Goal: Task Accomplishment & Management: Manage account settings

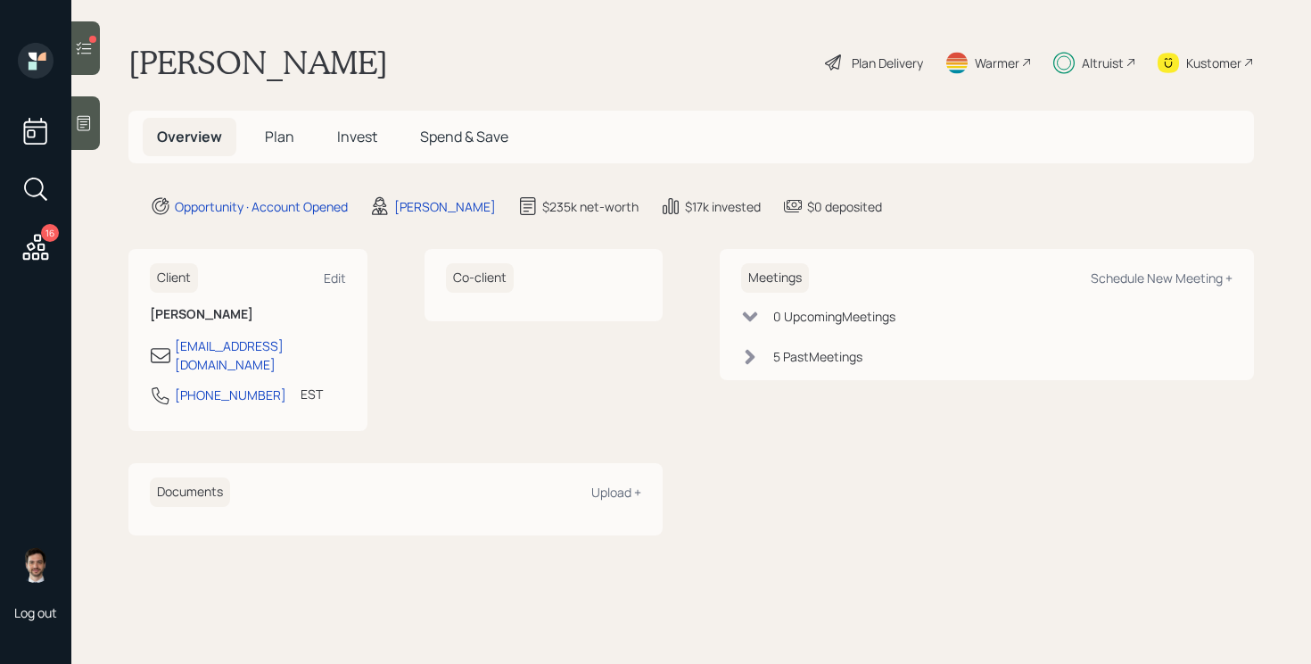
click at [360, 140] on span "Invest" at bounding box center [357, 137] width 40 height 20
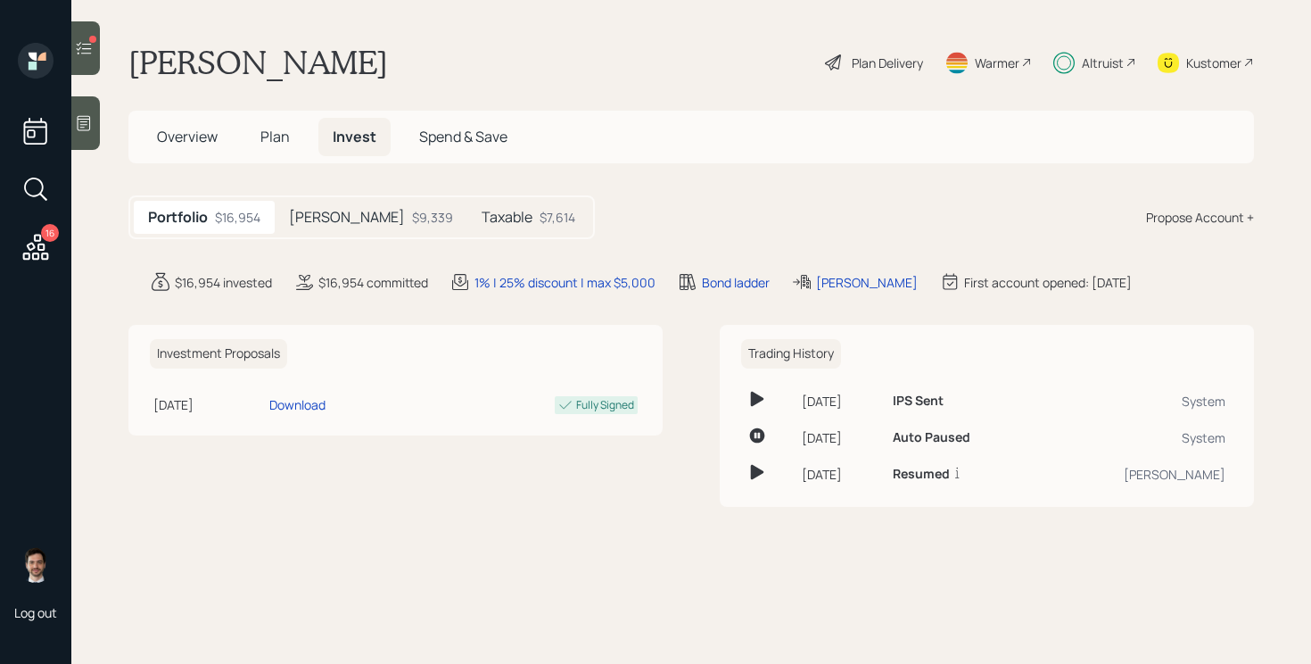
click at [412, 223] on div "$9,339" at bounding box center [432, 217] width 41 height 19
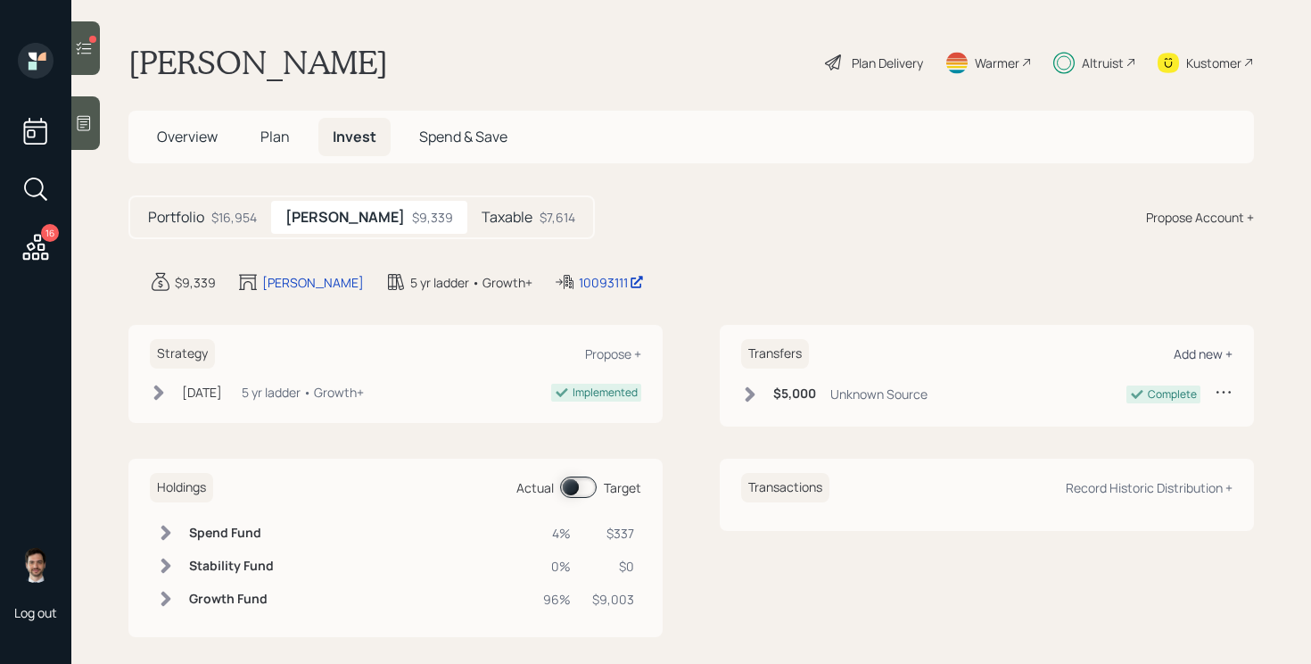
click at [1192, 348] on div "Add new +" at bounding box center [1203, 353] width 59 height 17
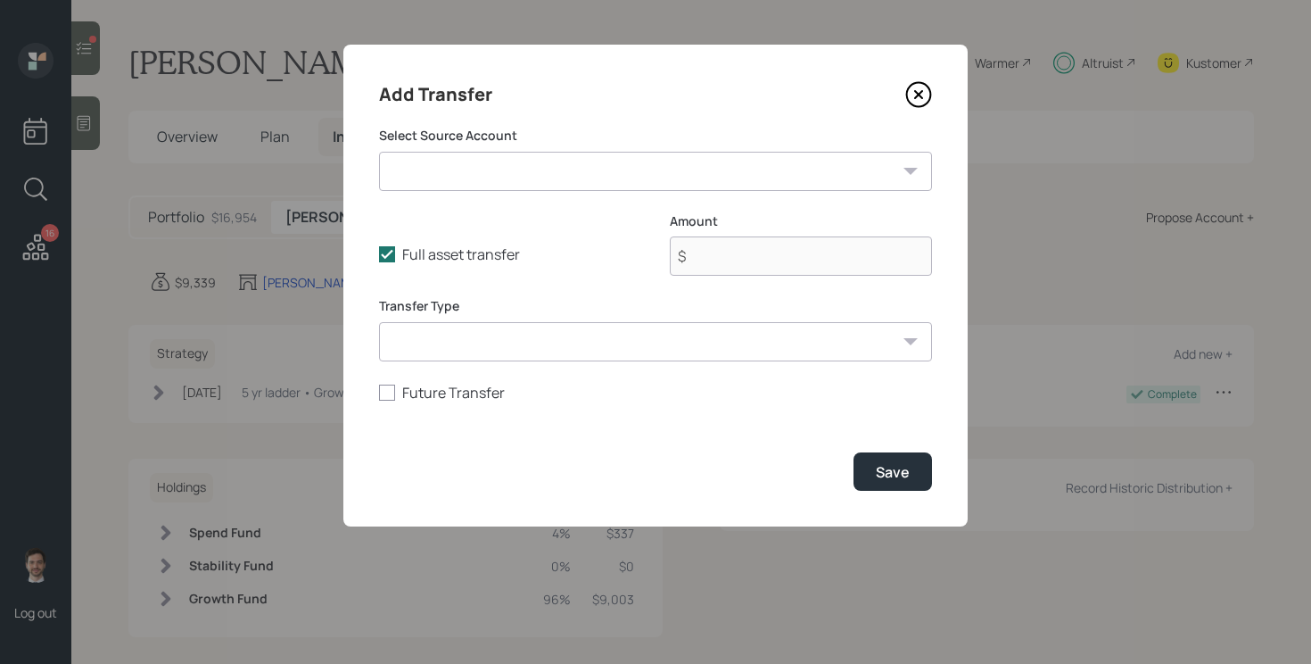
click at [549, 174] on select "American Equity Traditional IRA ($85,000 | IRA) Checking ($600 | Checking / Sav…" at bounding box center [655, 171] width 553 height 39
select select "4142fe6a-ba79-42e5-983a-590964c86788"
click at [379, 152] on select "American Equity Traditional IRA ($85,000 | IRA) Checking ($600 | Checking / Sav…" at bounding box center [655, 171] width 553 height 39
type input "$ 600"
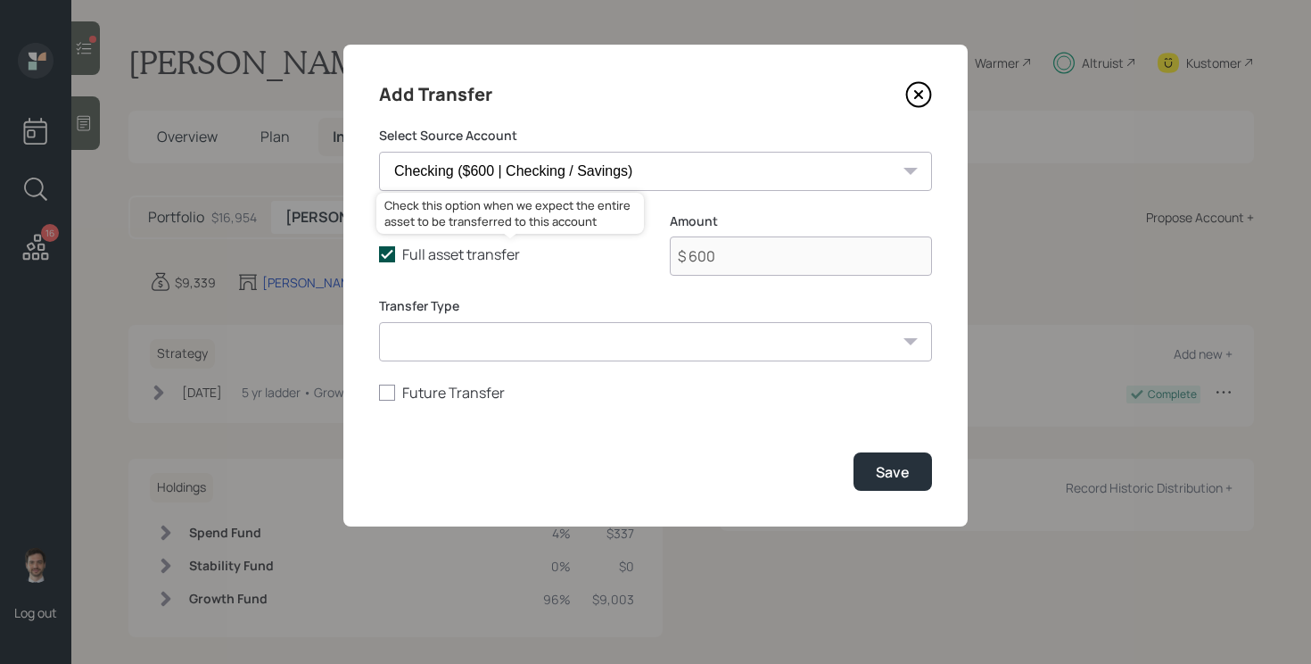
click at [459, 251] on label "Full asset transfer" at bounding box center [510, 254] width 262 height 20
click at [379, 254] on input "Full asset transfer" at bounding box center [378, 254] width 1 height 1
checkbox input "false"
click at [763, 251] on input "$ 600" at bounding box center [801, 255] width 262 height 39
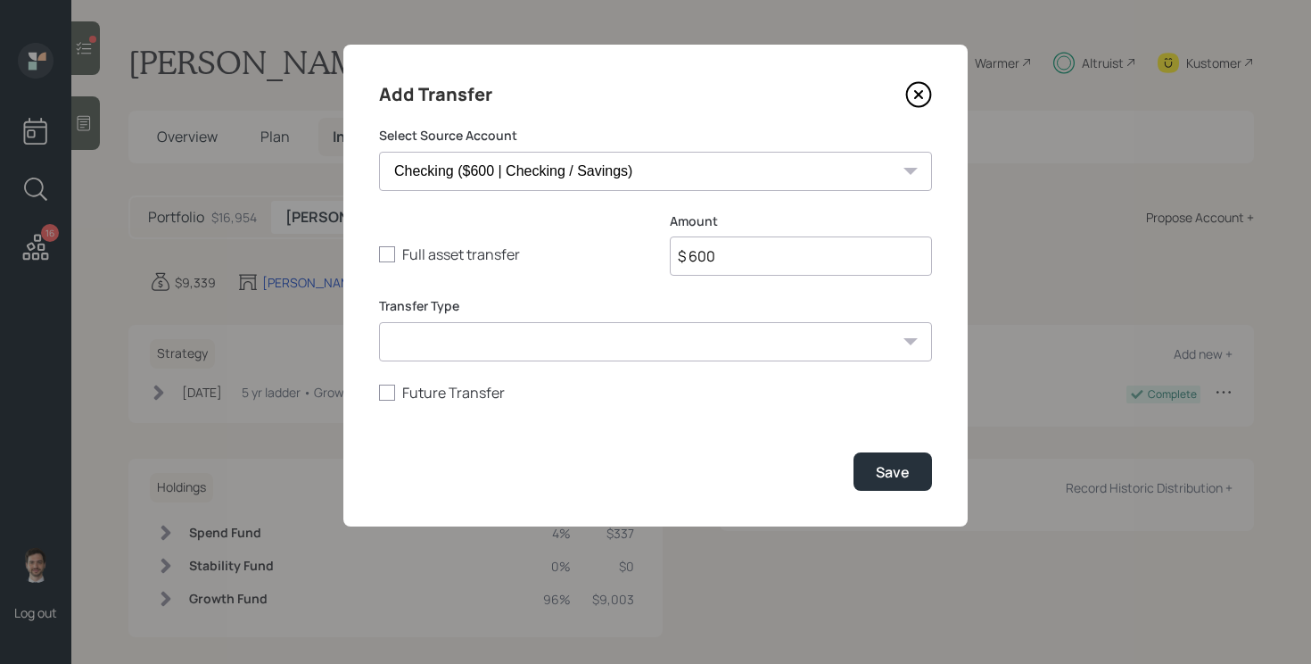
click at [763, 251] on input "$ 600" at bounding box center [801, 255] width 262 height 39
type input "$ 250"
click at [913, 474] on button "Save" at bounding box center [893, 471] width 78 height 38
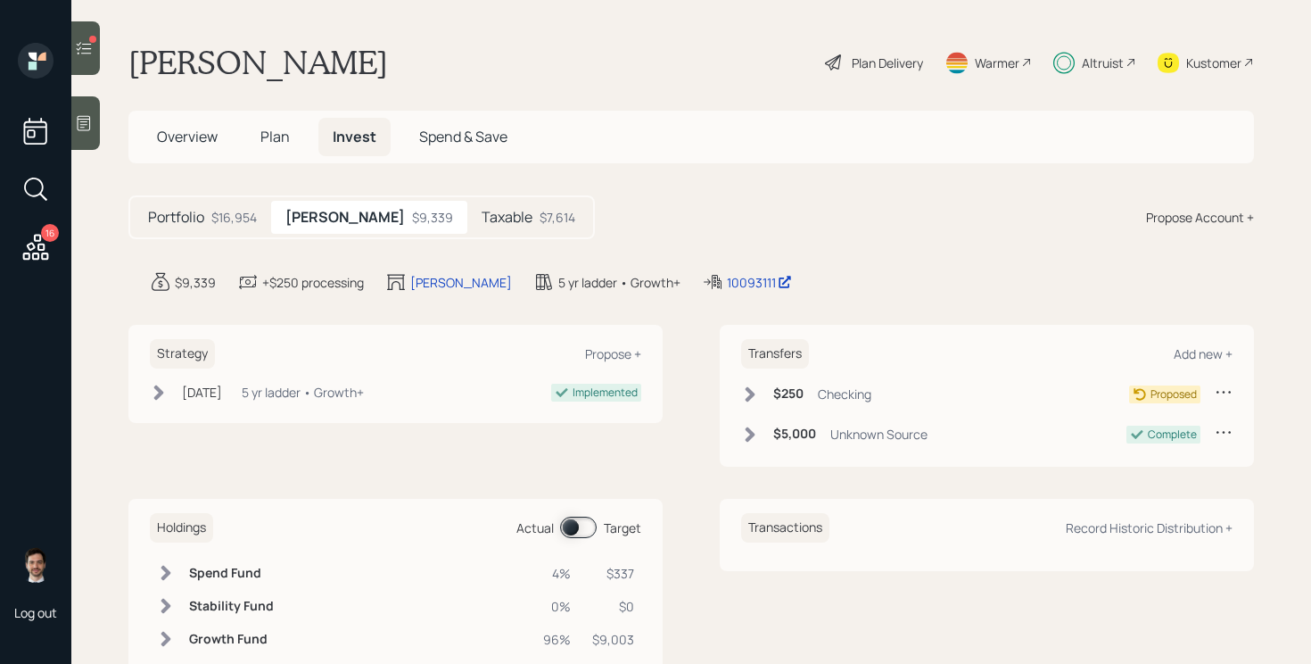
click at [85, 49] on icon at bounding box center [84, 48] width 18 height 18
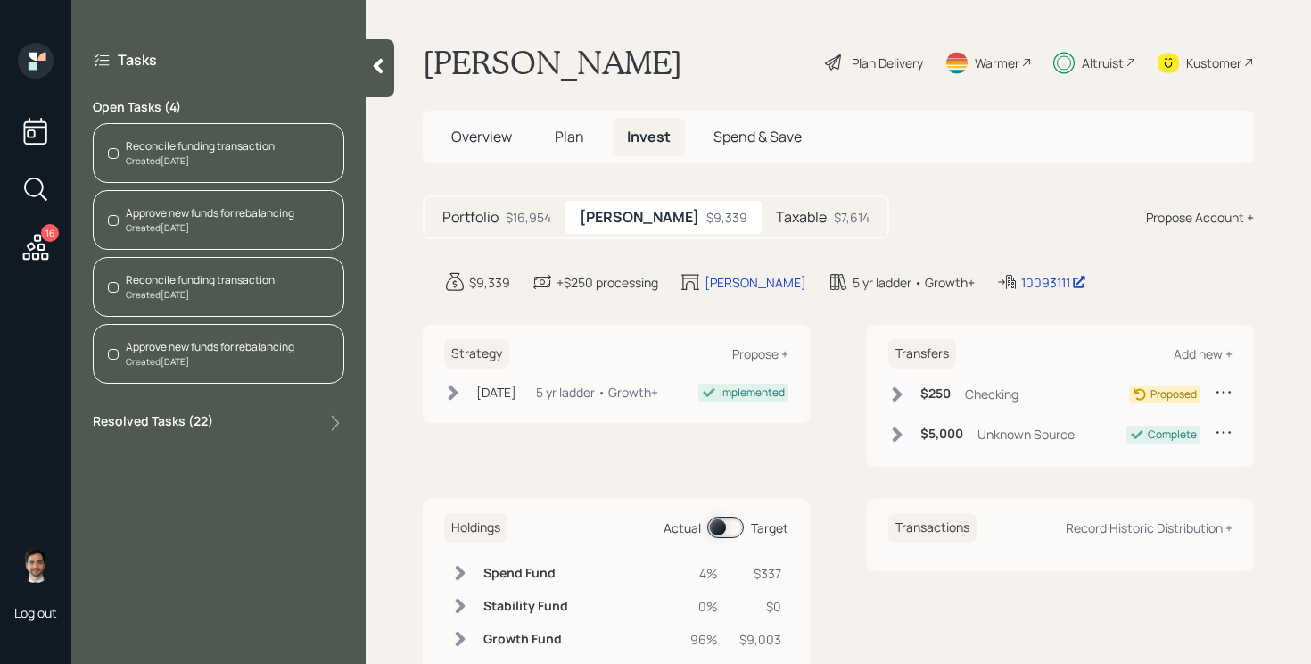
click at [231, 296] on div "Created [DATE]" at bounding box center [200, 294] width 149 height 13
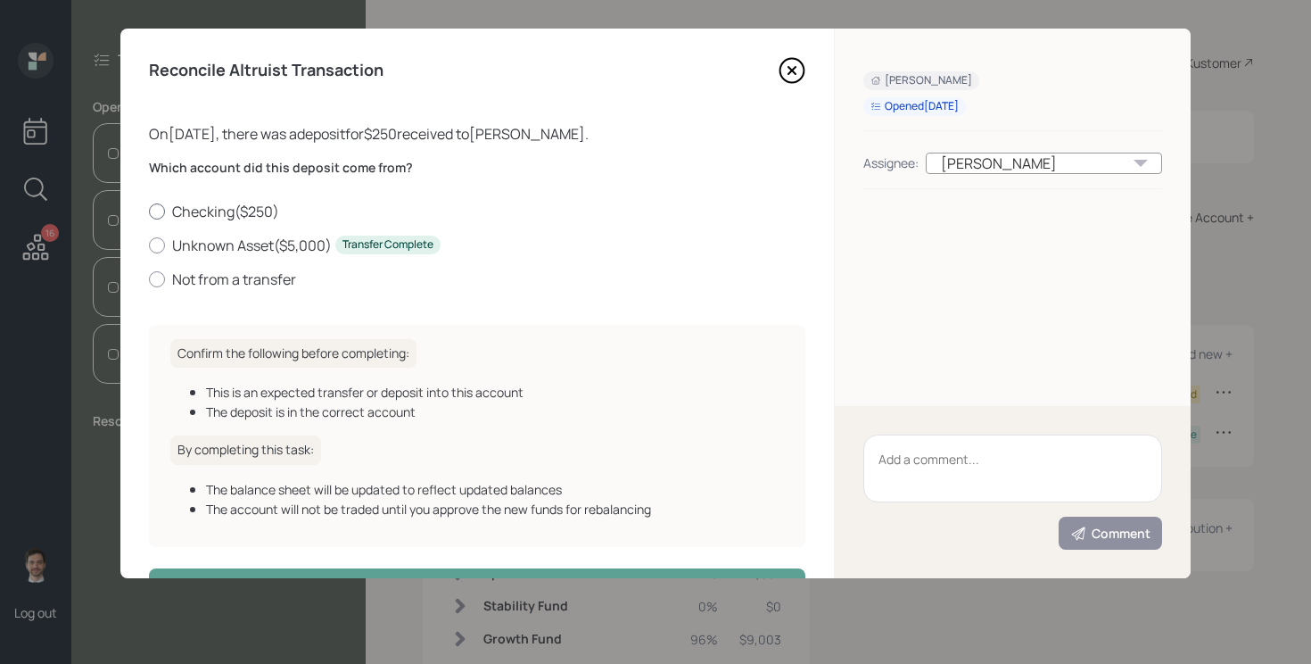
click at [250, 211] on label "Checking ( $250 )" at bounding box center [477, 212] width 656 height 20
click at [149, 211] on input "Checking ( $250 )" at bounding box center [148, 210] width 1 height 1
radio input "true"
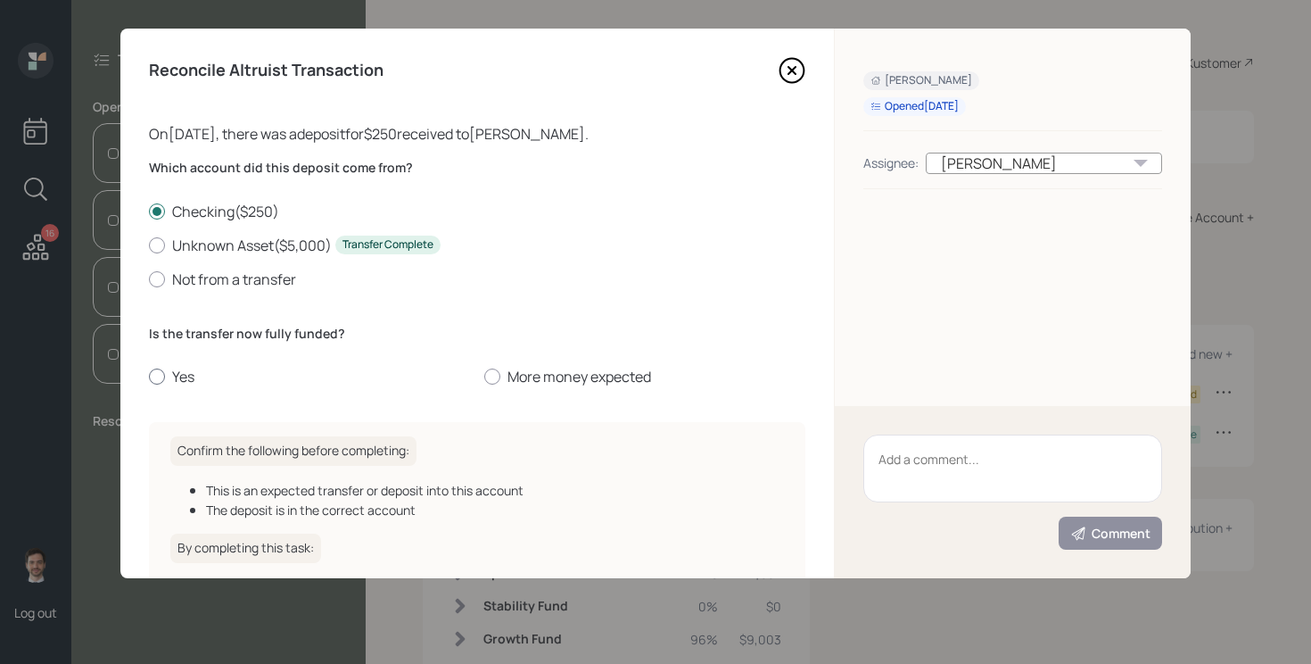
click at [180, 375] on label "Yes" at bounding box center [309, 377] width 321 height 20
click at [149, 376] on input "Yes" at bounding box center [148, 376] width 1 height 1
radio input "true"
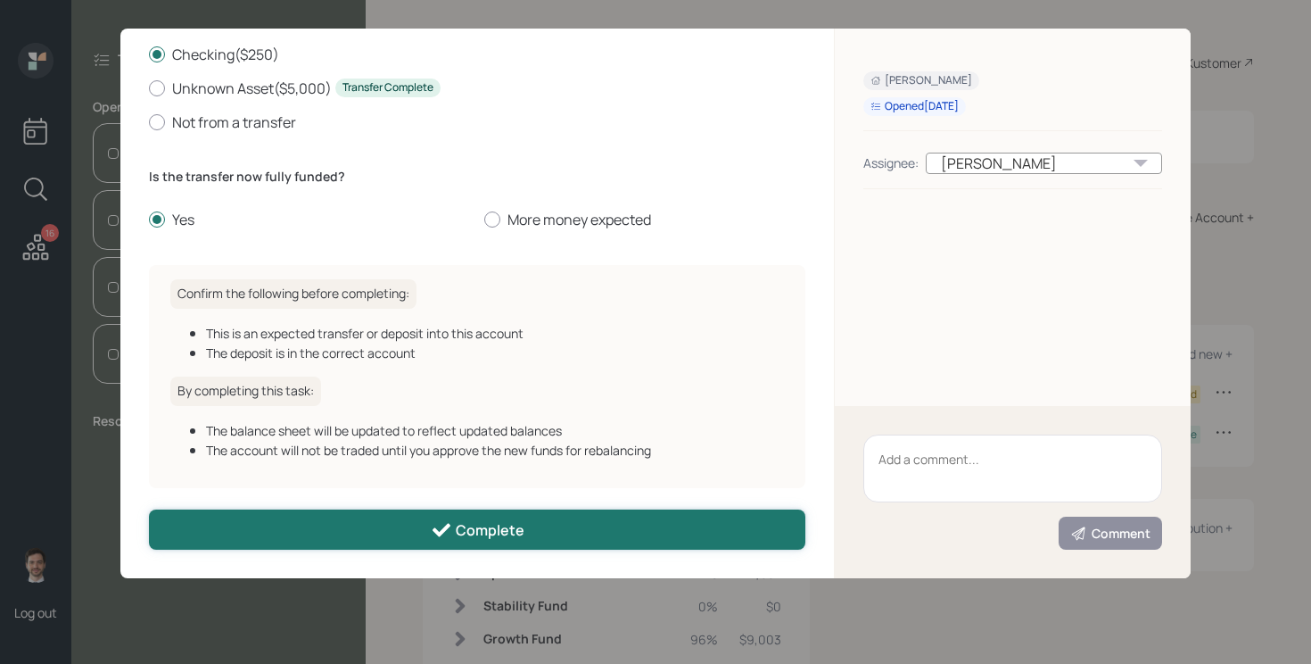
click at [391, 524] on button "Complete" at bounding box center [477, 529] width 656 height 40
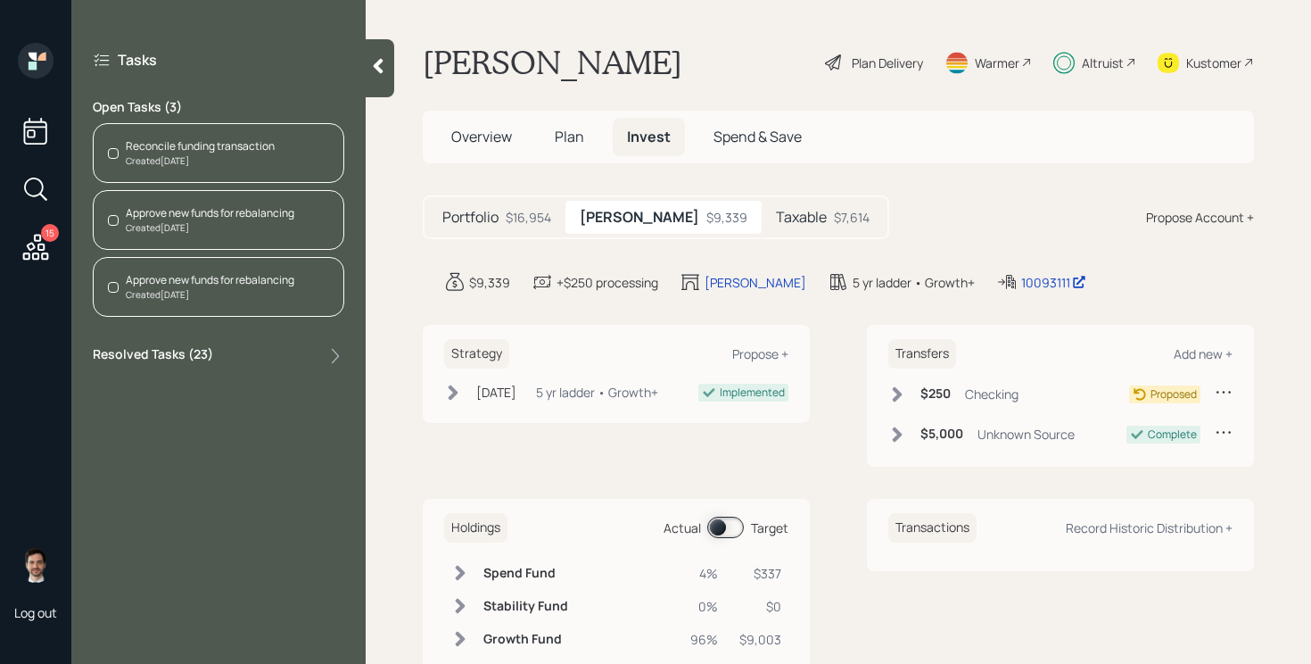
click at [233, 165] on div "Created [DATE]" at bounding box center [200, 160] width 149 height 13
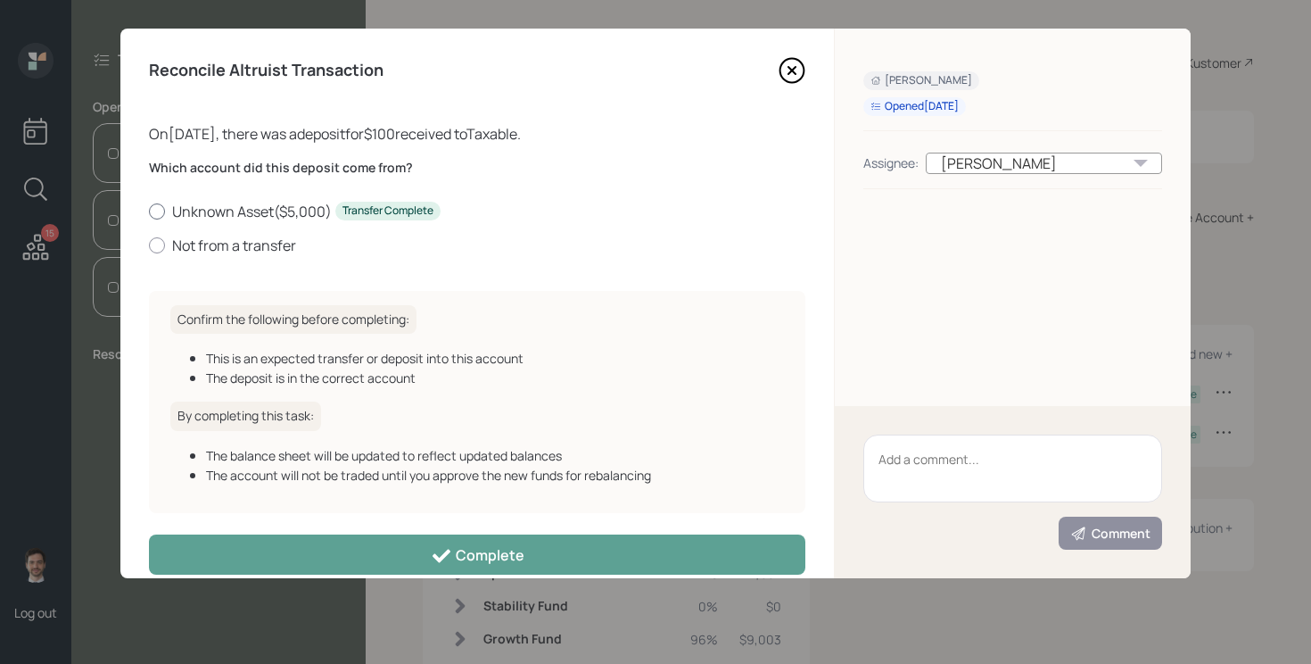
click at [237, 206] on label "Unknown Asset ( $5,000 ) Transfer Complete" at bounding box center [477, 212] width 656 height 20
click at [149, 210] on input "Unknown Asset ( $5,000 ) Transfer Complete" at bounding box center [148, 210] width 1 height 1
radio input "true"
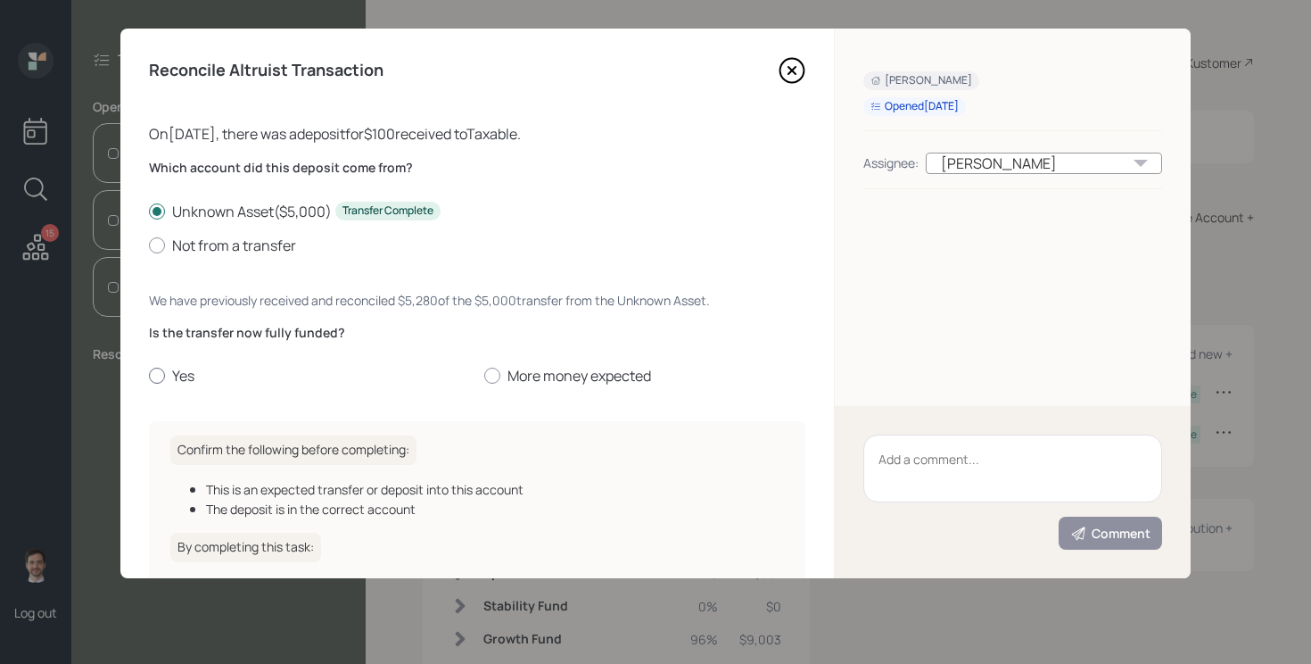
click at [161, 372] on div at bounding box center [157, 375] width 16 height 16
click at [149, 375] on input "Yes" at bounding box center [148, 375] width 1 height 1
radio input "true"
click at [246, 238] on label "Not from a transfer" at bounding box center [477, 245] width 656 height 20
click at [149, 244] on input "Not from a transfer" at bounding box center [148, 244] width 1 height 1
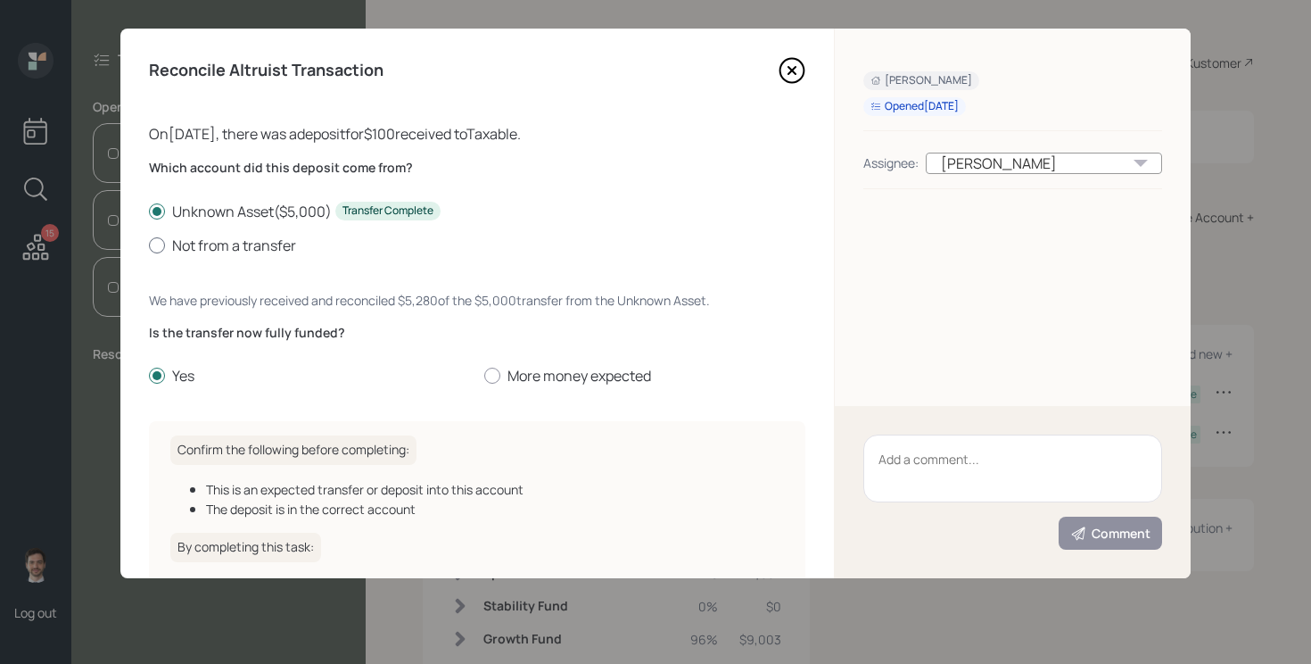
radio input "true"
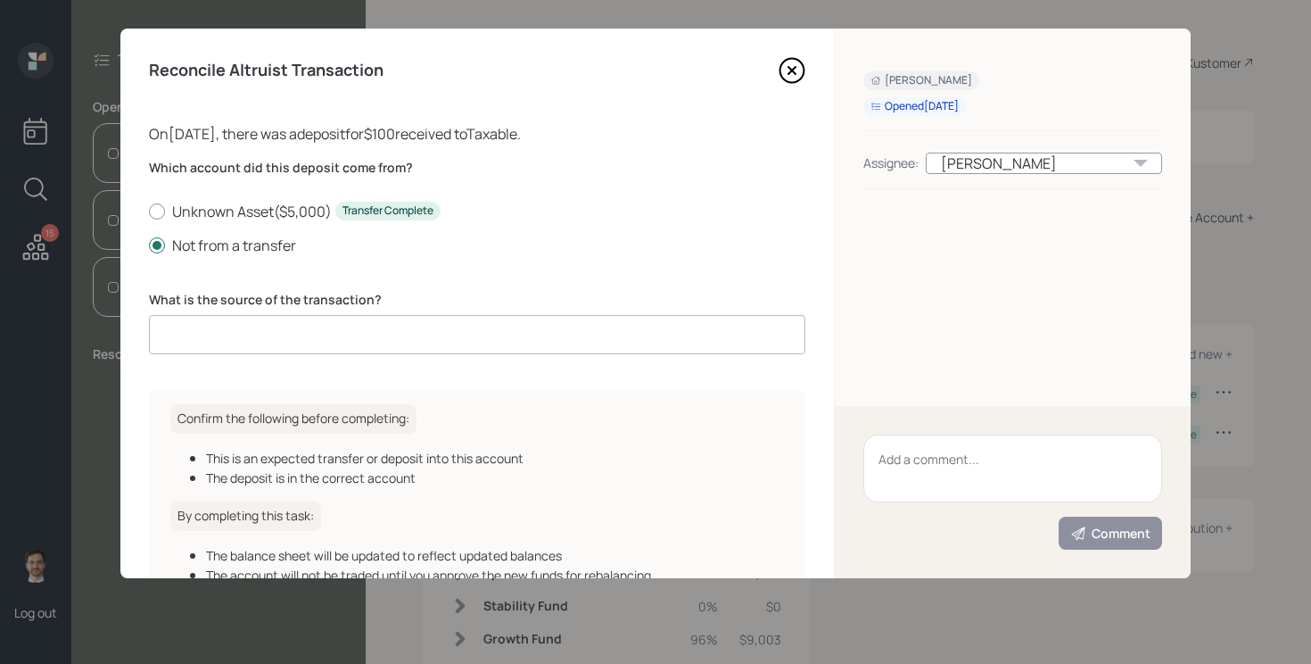
click at [259, 319] on input at bounding box center [477, 334] width 656 height 39
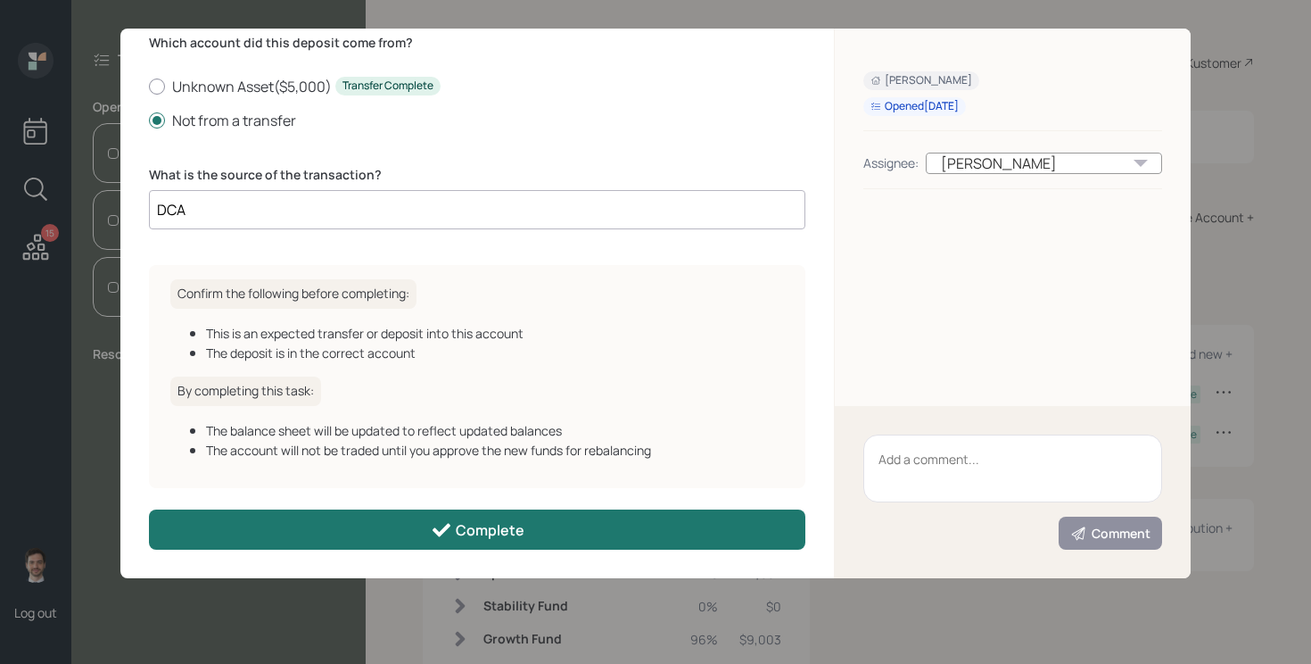
type input "DCA"
click at [366, 525] on button "Complete" at bounding box center [477, 529] width 656 height 40
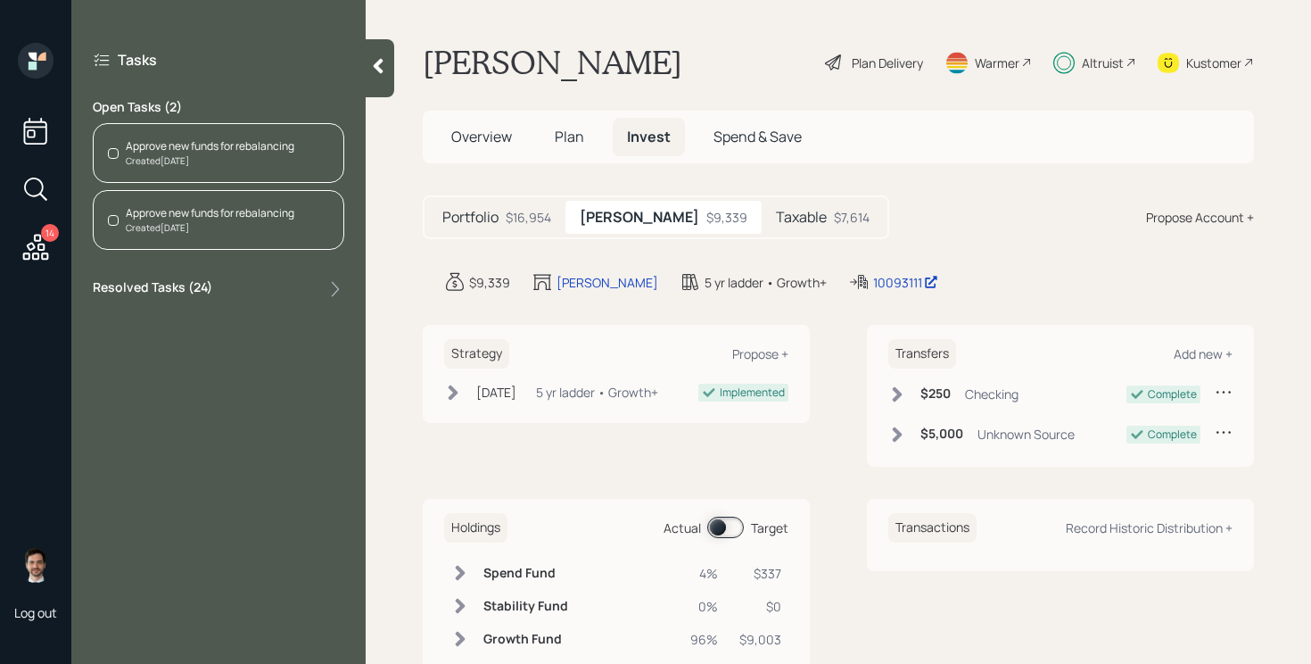
click at [229, 234] on div "Created [DATE]" at bounding box center [210, 227] width 169 height 13
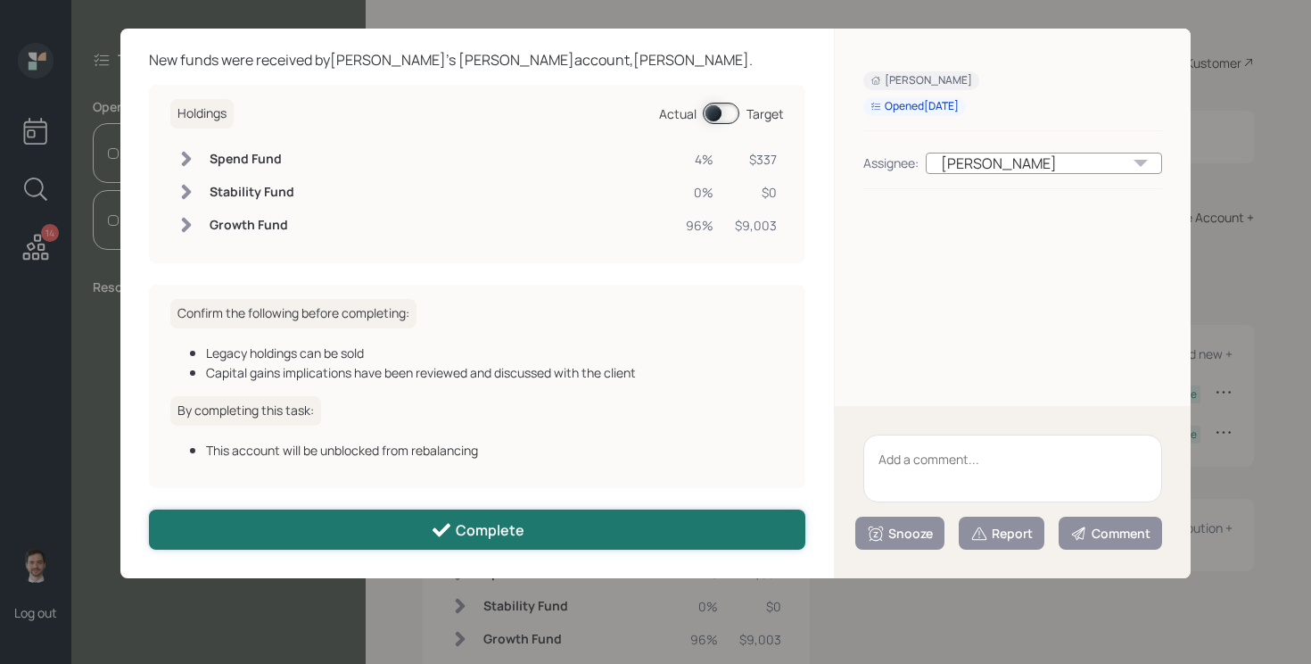
click at [364, 532] on button "Complete" at bounding box center [477, 529] width 656 height 40
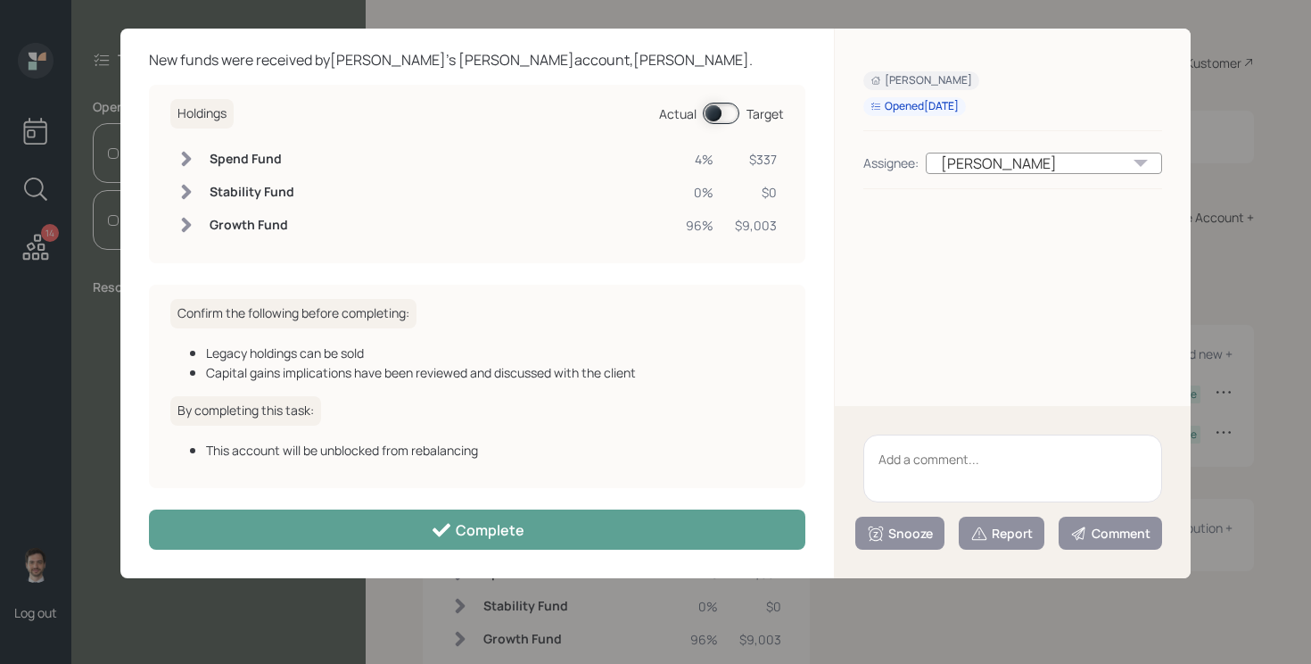
scroll to position [54, 0]
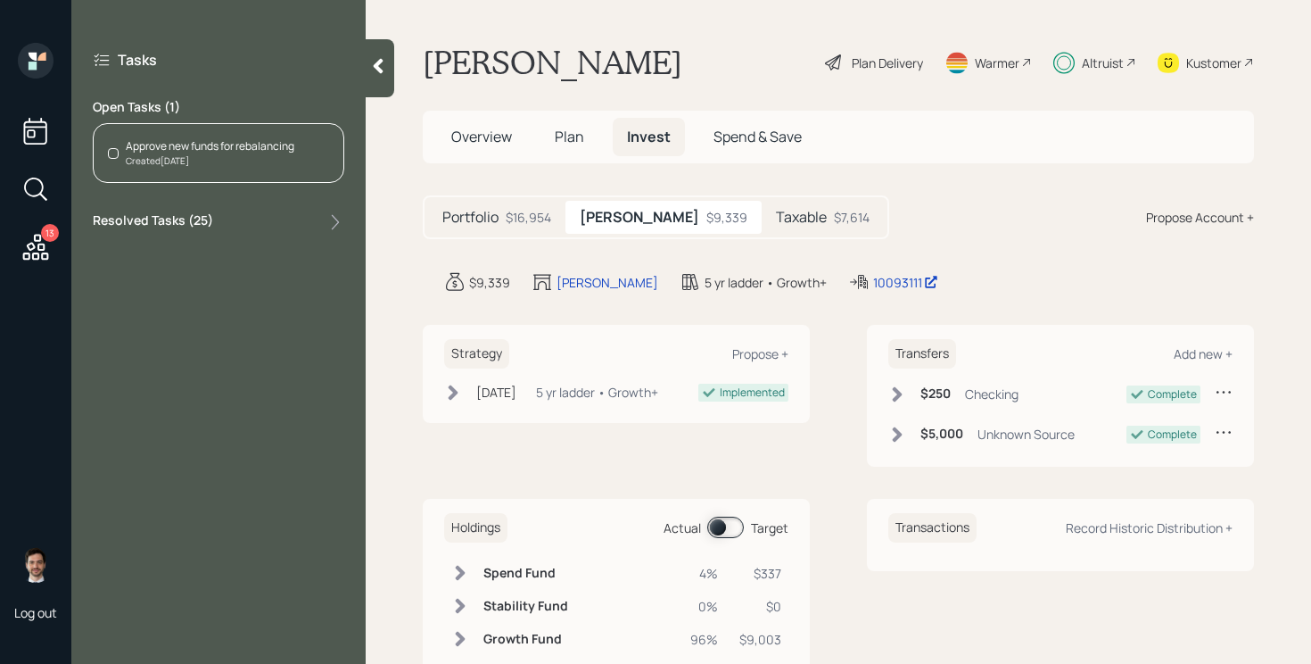
click at [164, 171] on div "Approve new funds for rebalancing Created [DATE]" at bounding box center [219, 153] width 252 height 60
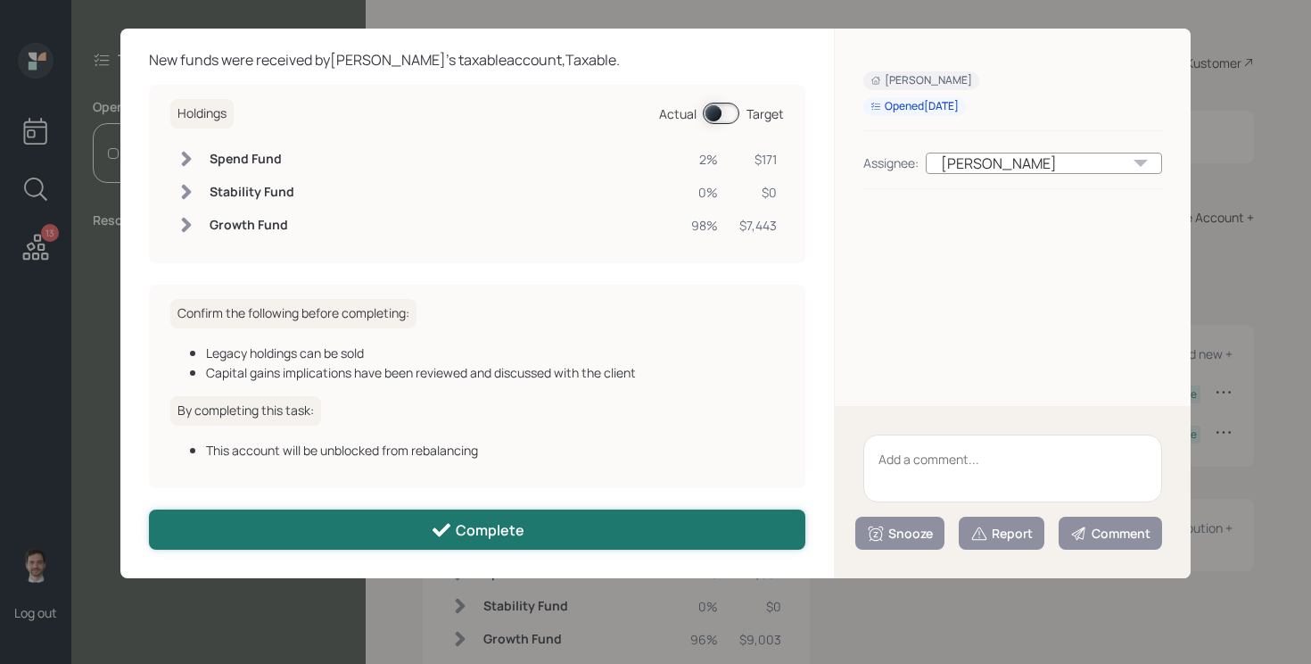
click at [268, 537] on button "Complete" at bounding box center [477, 529] width 656 height 40
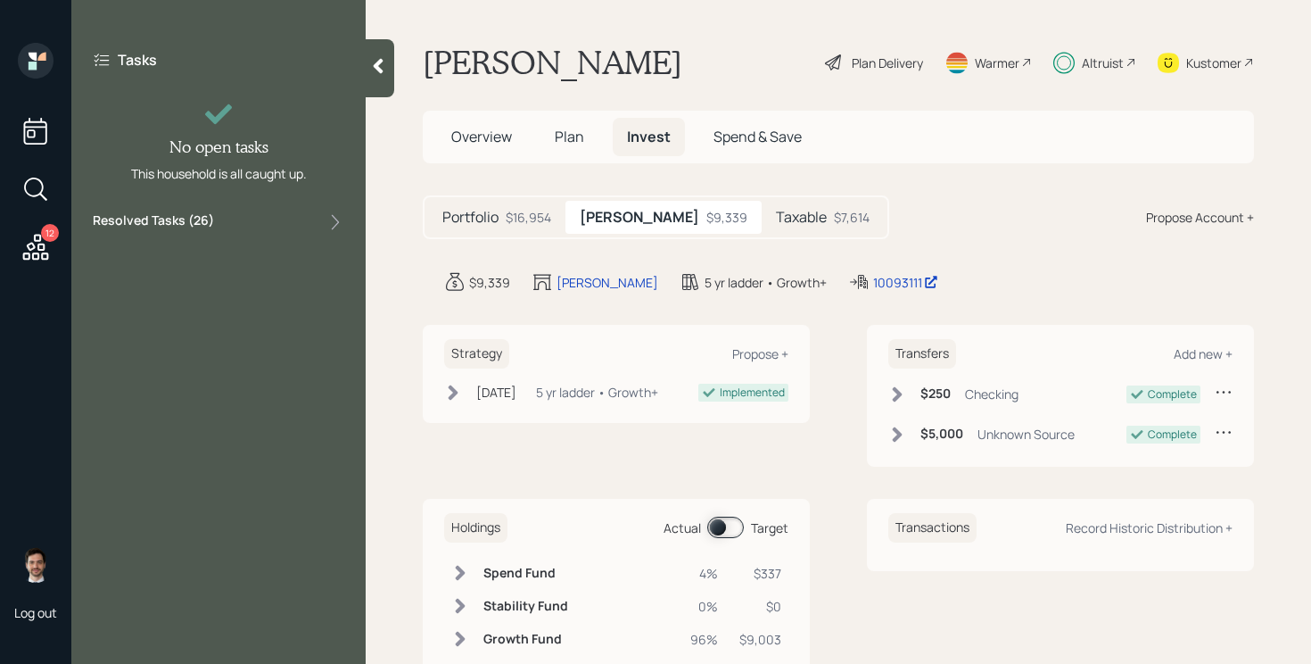
click at [386, 67] on icon at bounding box center [378, 66] width 18 height 18
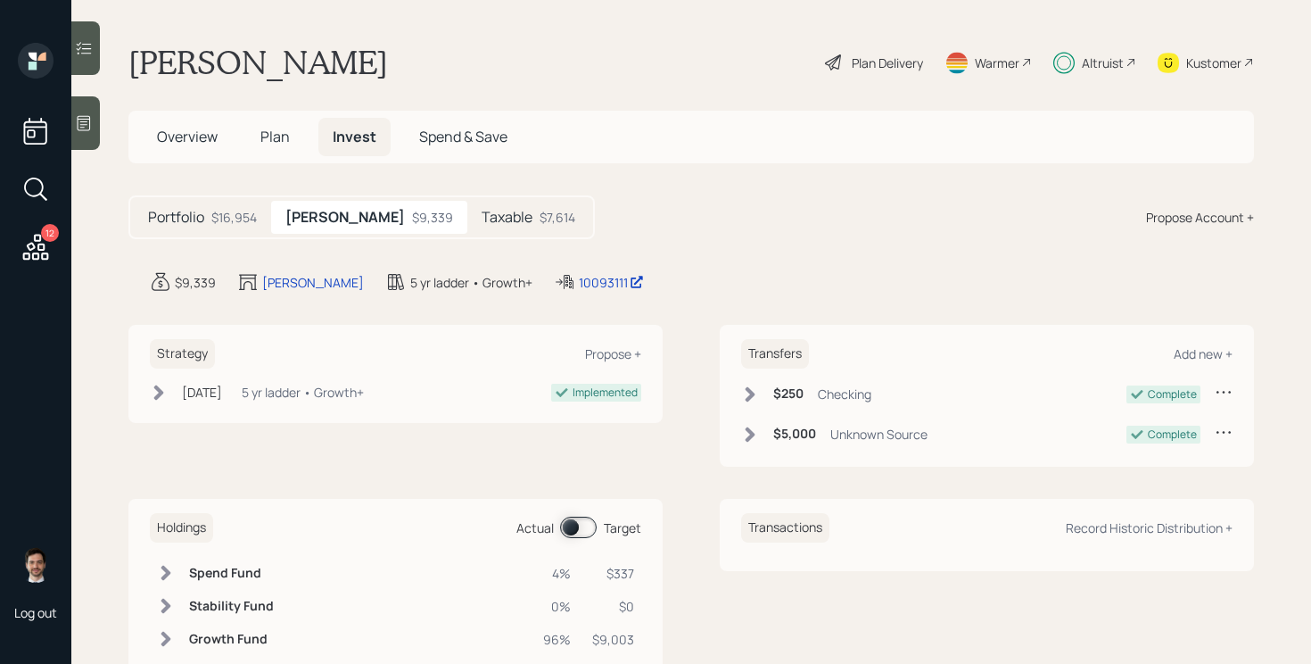
click at [33, 253] on icon at bounding box center [36, 247] width 26 height 26
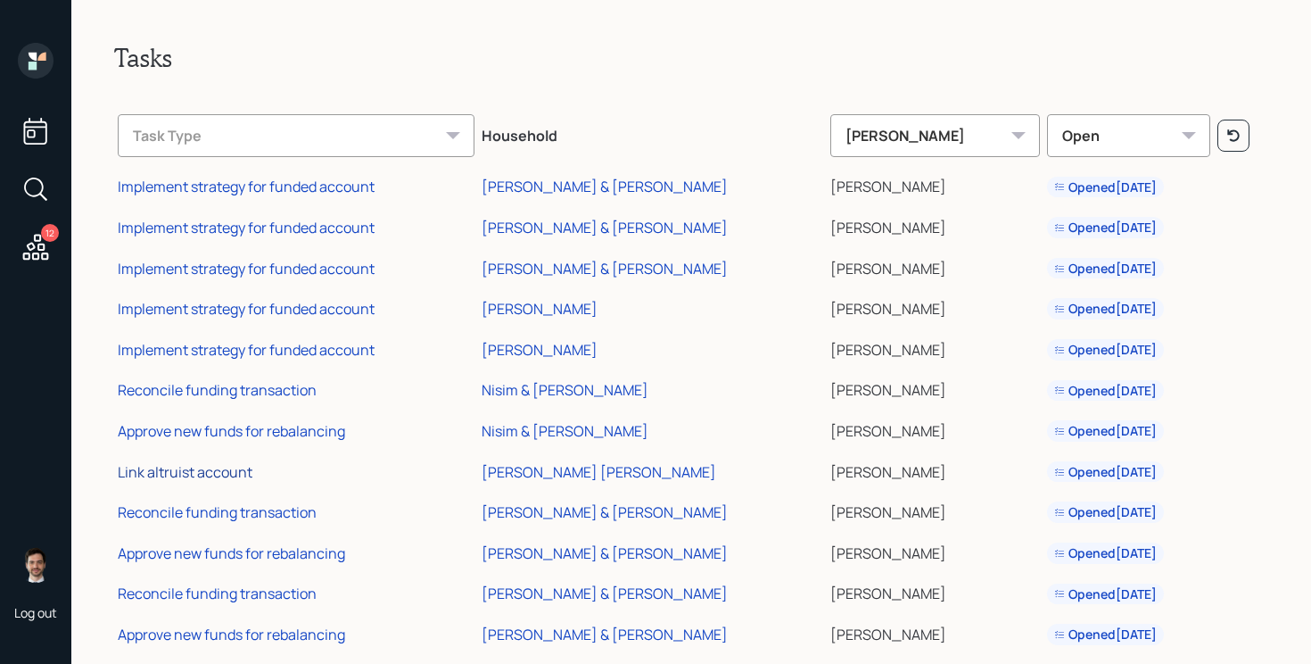
click at [244, 474] on div "Link altruist account" at bounding box center [185, 472] width 135 height 20
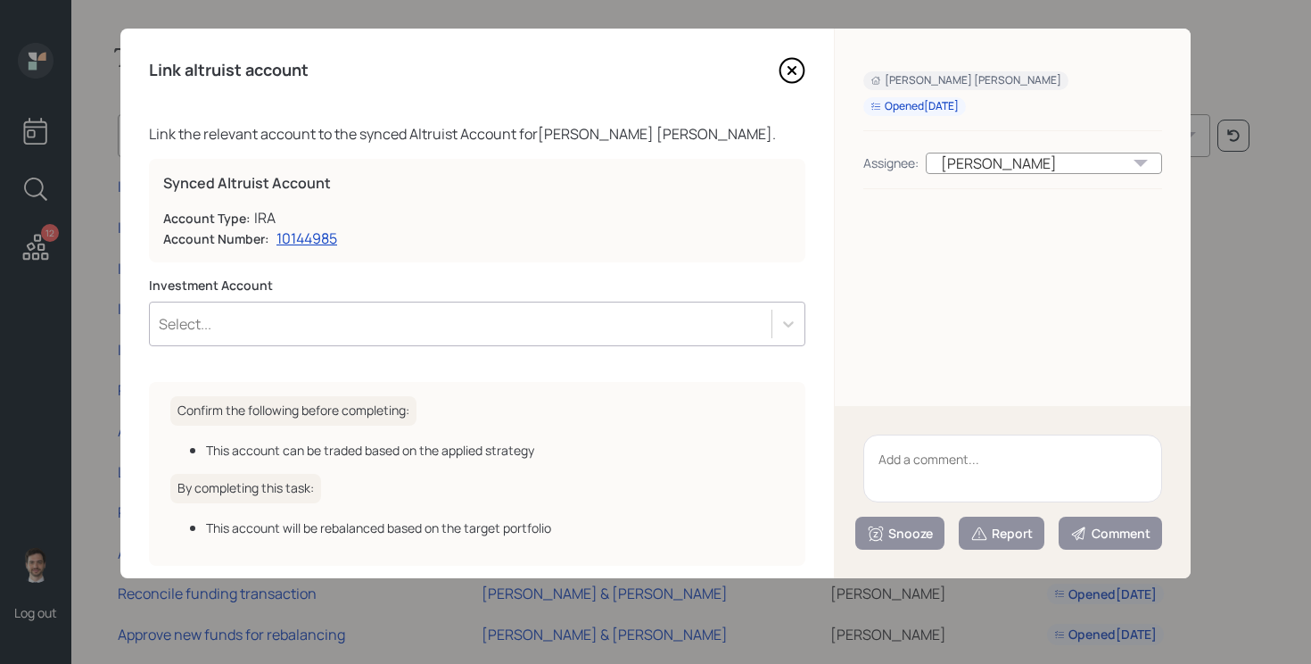
click at [788, 75] on icon at bounding box center [792, 70] width 27 height 27
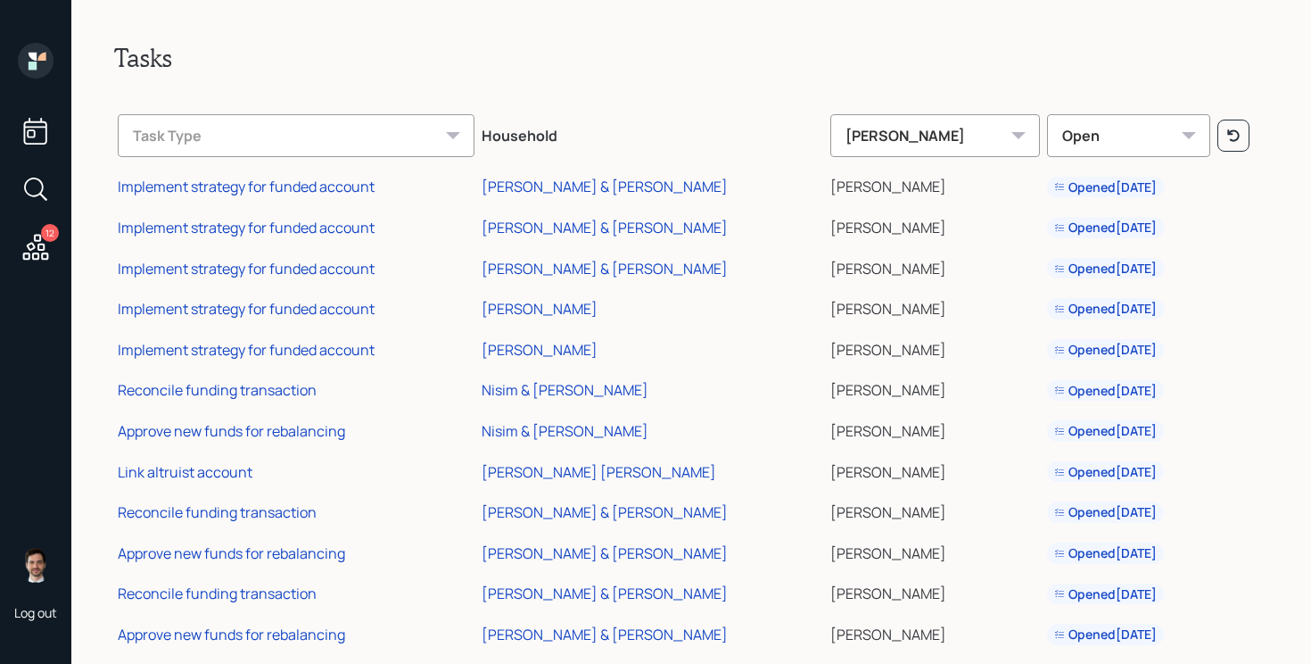
scroll to position [31, 0]
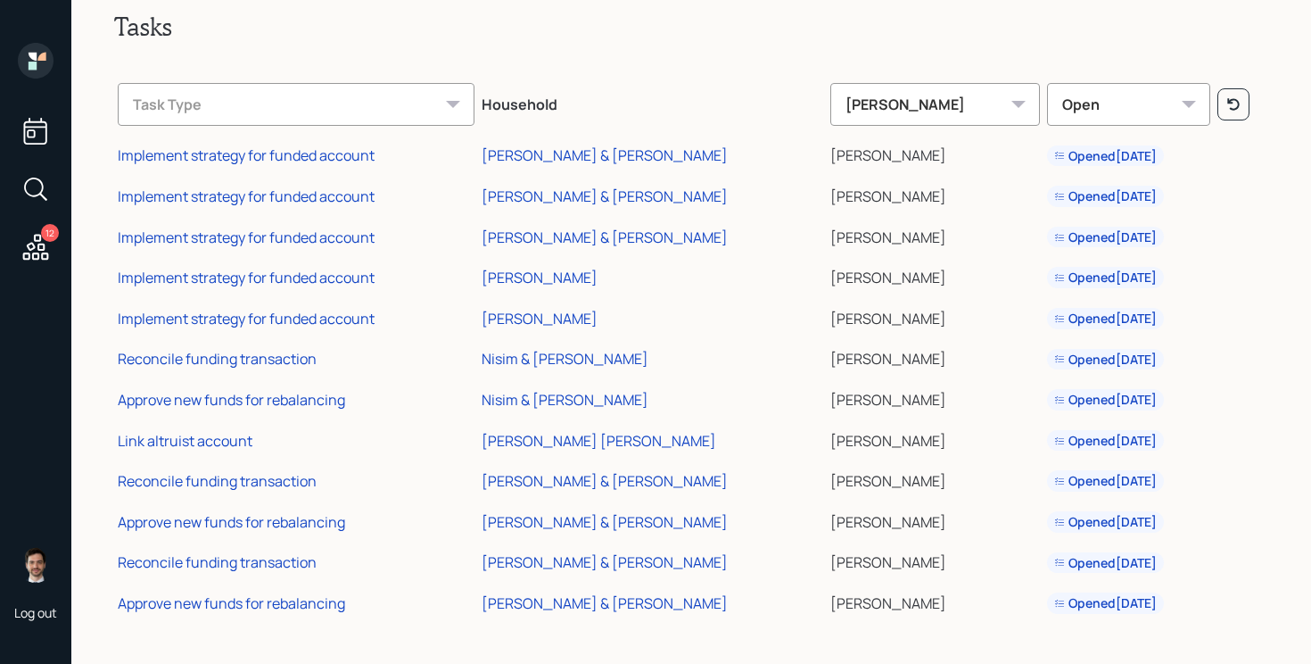
click at [43, 57] on icon at bounding box center [41, 57] width 8 height 8
